Goal: Register for event/course

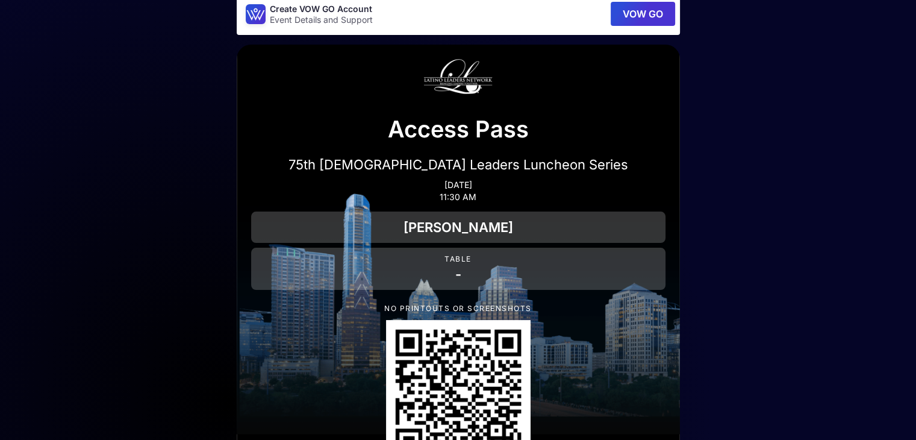
scroll to position [16, 0]
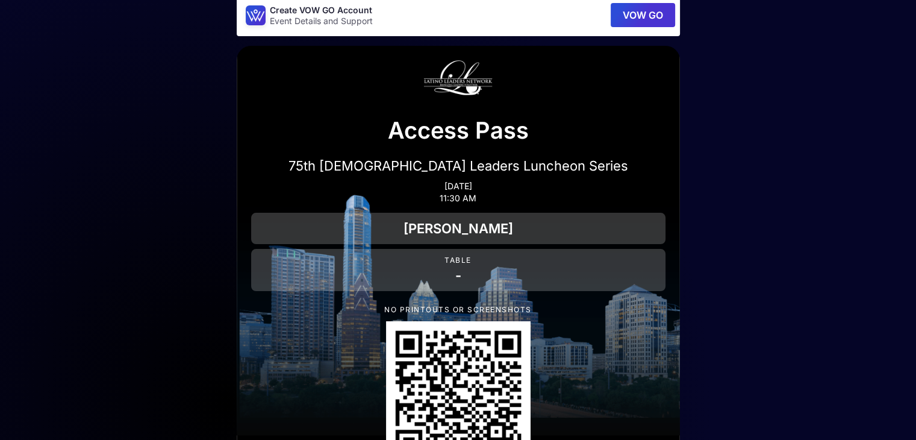
click at [448, 230] on div "[PERSON_NAME]" at bounding box center [458, 228] width 414 height 31
click at [448, 229] on div "[PERSON_NAME]" at bounding box center [458, 228] width 414 height 31
click at [364, 231] on div "[PERSON_NAME]" at bounding box center [458, 228] width 414 height 31
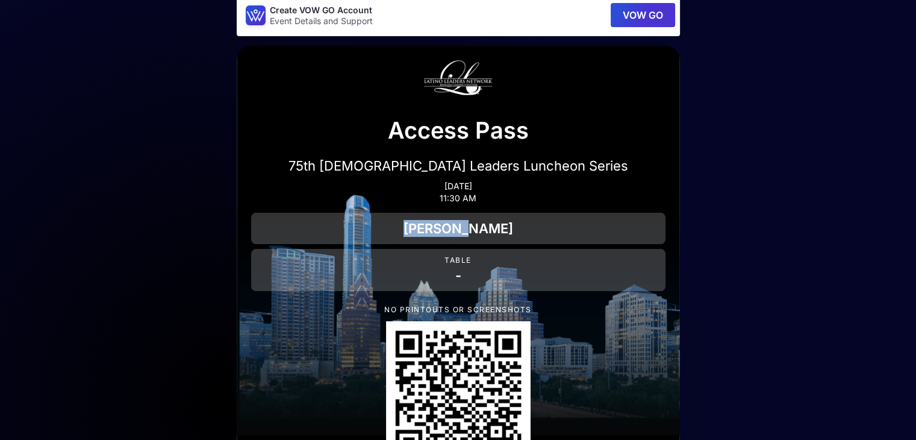
click at [364, 231] on div "[PERSON_NAME]" at bounding box center [458, 228] width 414 height 31
click at [457, 127] on p "Access Pass" at bounding box center [458, 130] width 414 height 35
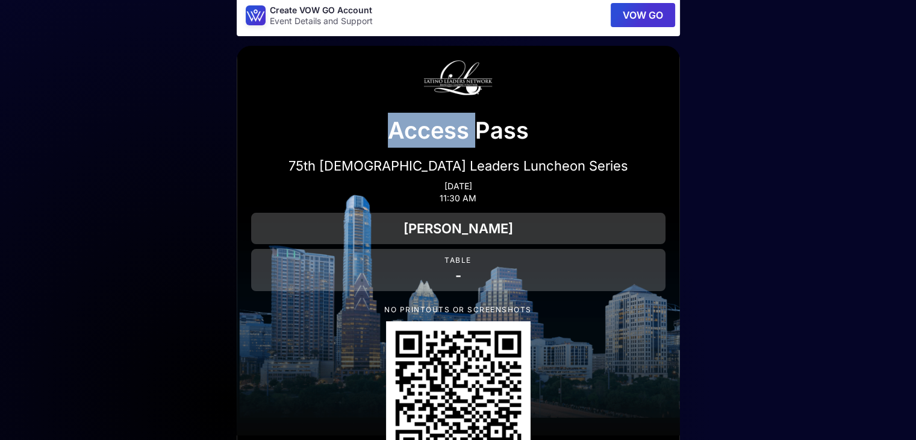
click at [457, 127] on p "Access Pass" at bounding box center [458, 130] width 414 height 35
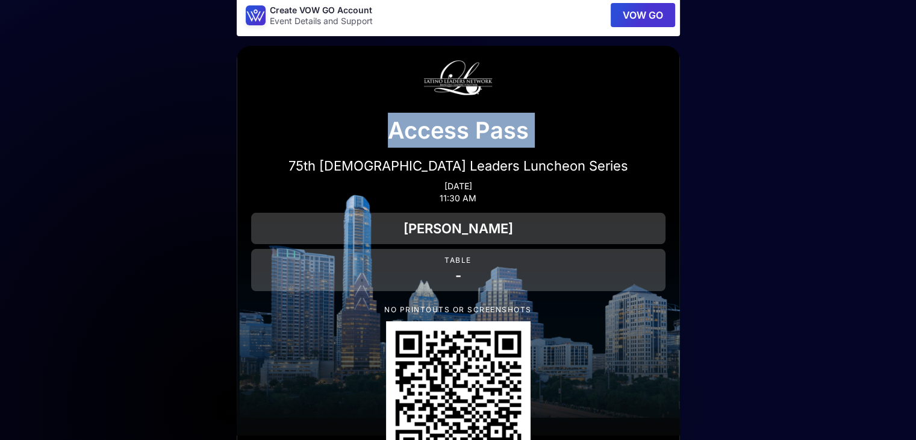
click at [455, 78] on img at bounding box center [457, 78] width 81 height 54
click at [637, 12] on button "VOW GO" at bounding box center [643, 15] width 64 height 24
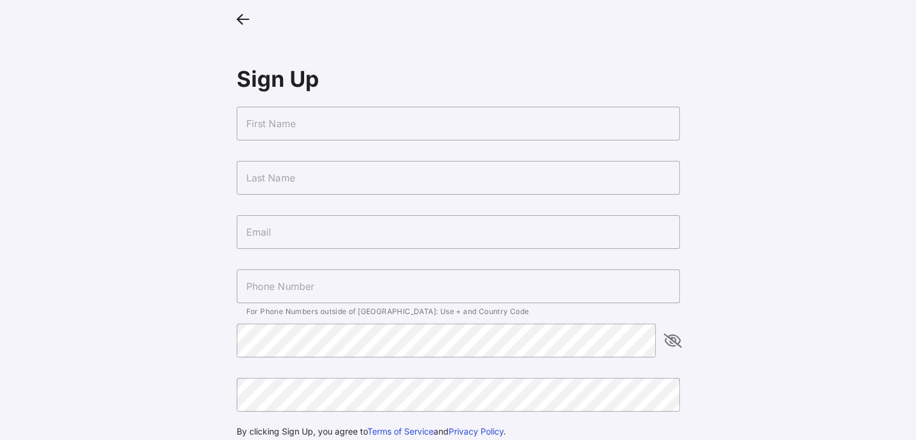
click at [308, 123] on input "text" at bounding box center [458, 124] width 443 height 34
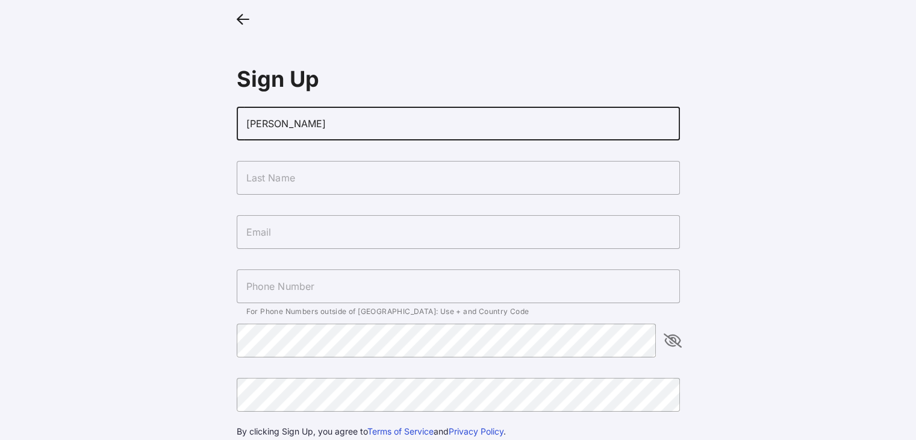
type input "[PERSON_NAME]"
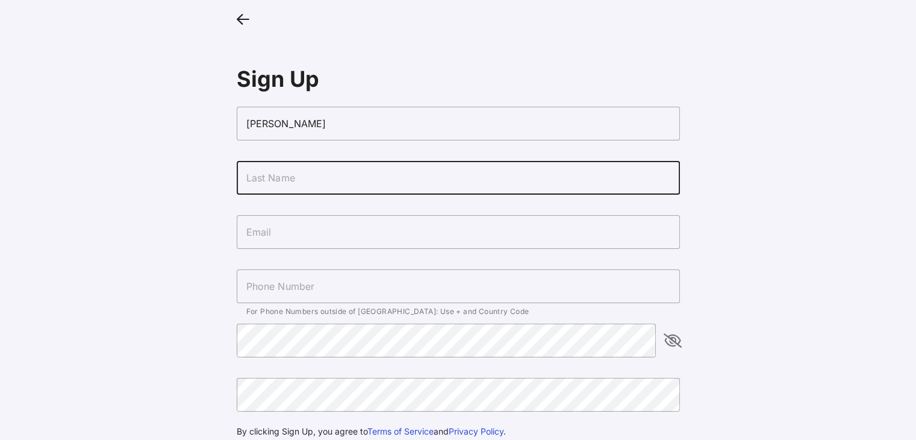
click at [267, 177] on input "text" at bounding box center [458, 178] width 443 height 34
type input "[PERSON_NAME]"
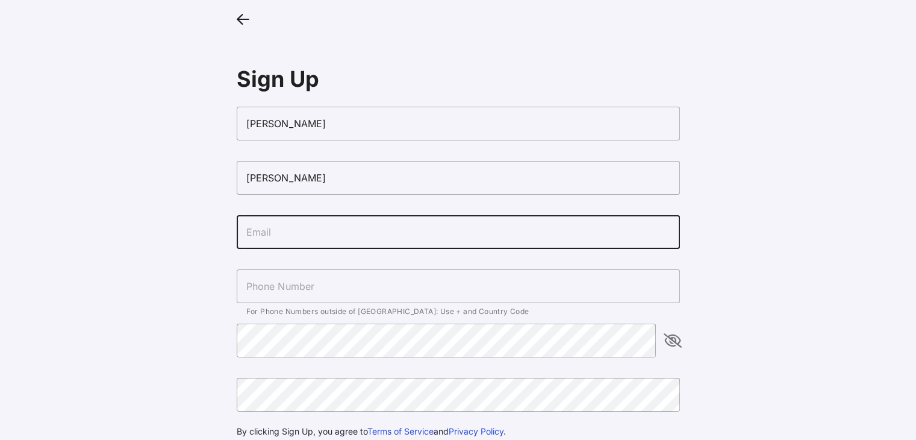
click at [248, 228] on input "text" at bounding box center [458, 232] width 443 height 34
type input "[EMAIL_ADDRESS][DOMAIN_NAME]"
click at [248, 284] on input "text" at bounding box center [458, 286] width 443 height 34
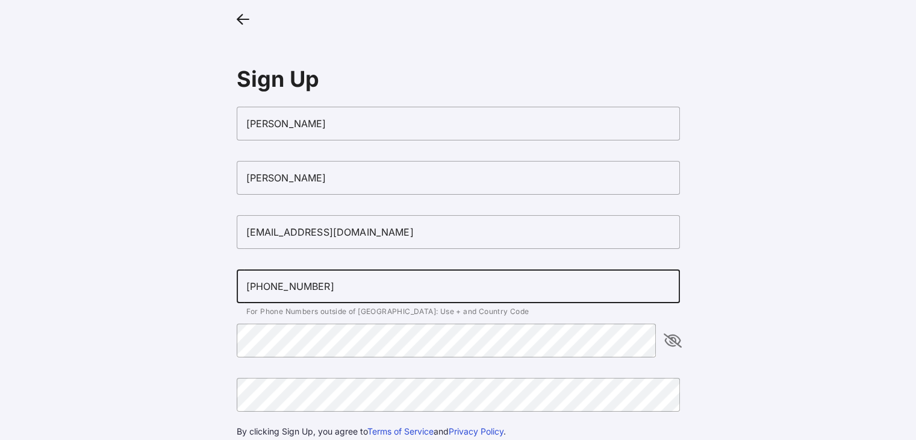
type input "[PHONE_NUMBER]"
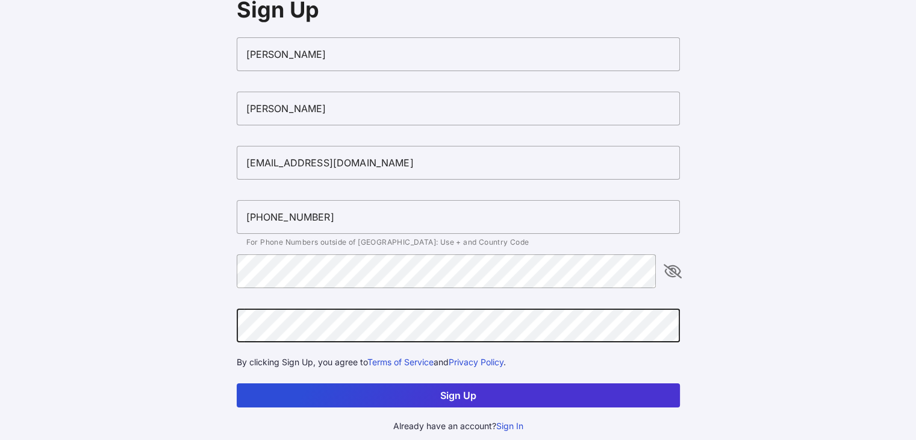
scroll to position [71, 0]
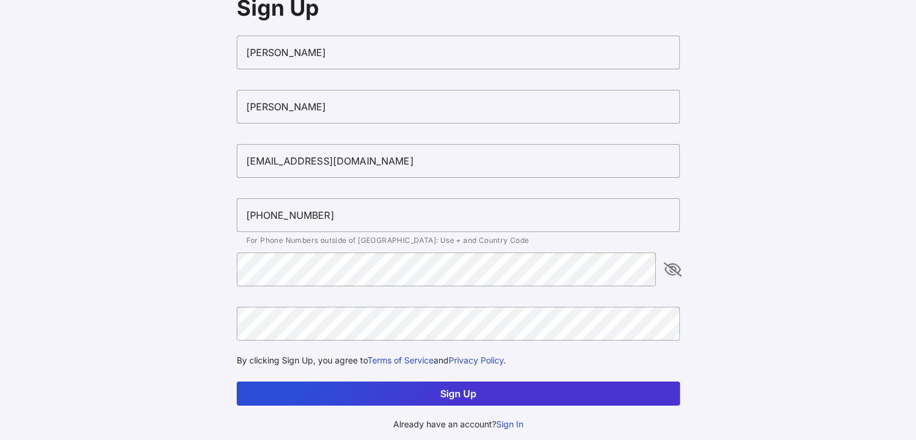
click at [458, 396] on button "Sign Up" at bounding box center [458, 393] width 443 height 24
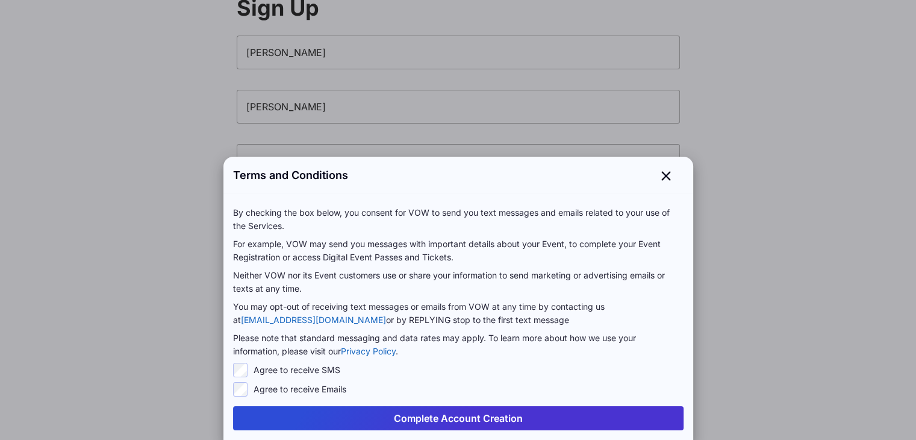
click at [460, 413] on button "Complete Account Creation" at bounding box center [458, 418] width 450 height 24
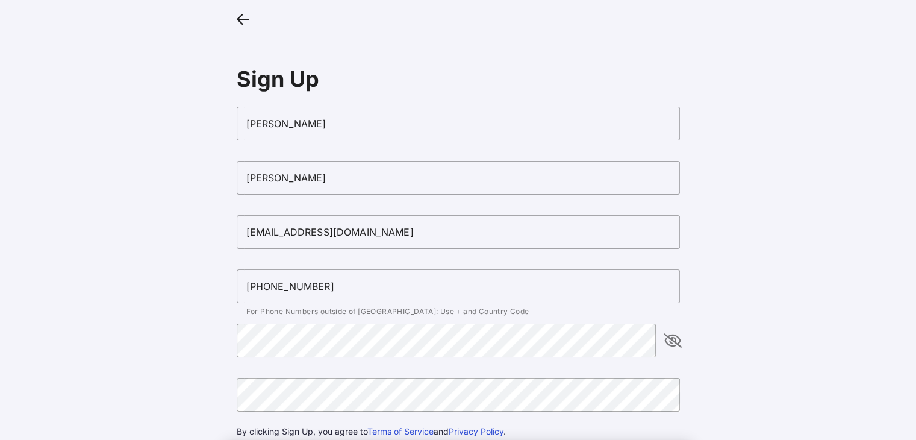
scroll to position [71, 0]
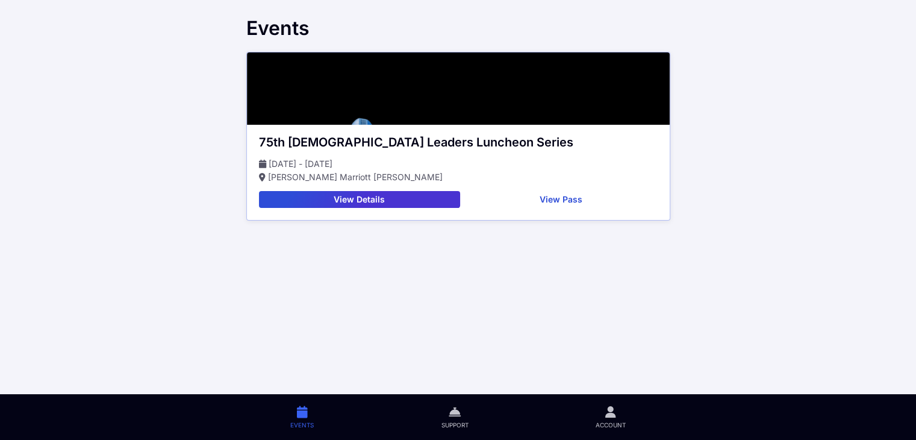
click at [566, 201] on button "View Pass" at bounding box center [561, 199] width 193 height 17
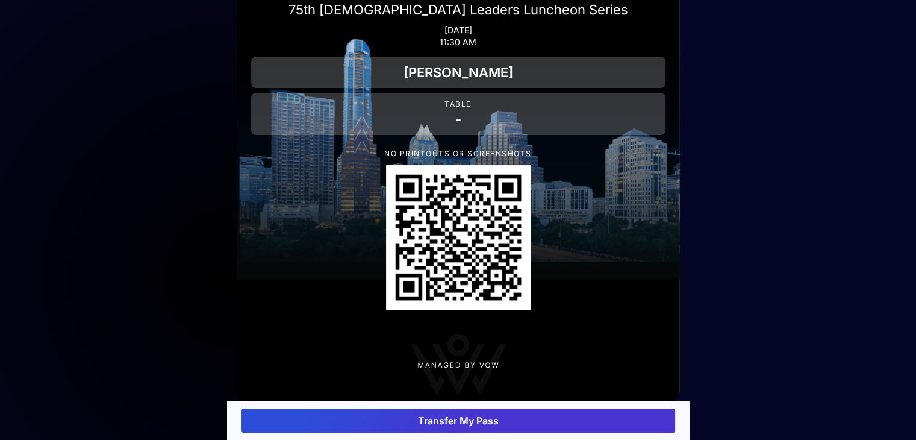
scroll to position [157, 0]
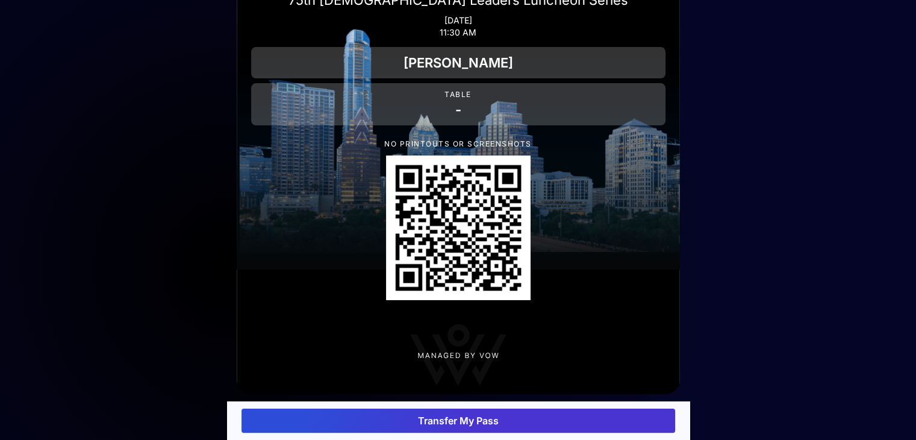
click at [459, 422] on button "Transfer My Pass" at bounding box center [458, 420] width 434 height 24
